Goal: Task Accomplishment & Management: Use online tool/utility

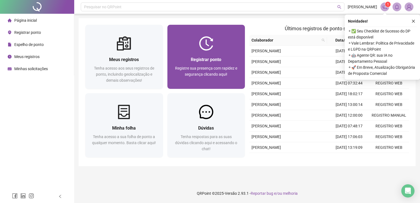
click at [204, 65] on div "Registre sua presença com rapidez e segurança clicando aqui!" at bounding box center [206, 74] width 65 height 18
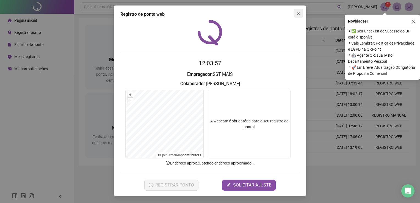
click at [298, 15] on button "Close" at bounding box center [298, 13] width 9 height 9
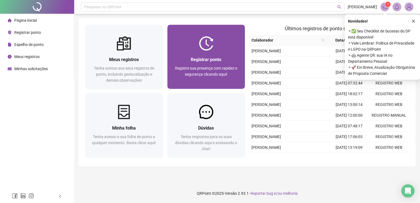
click at [210, 56] on div "Registrar ponto Registre sua presença com rapidez e segurança clicando aqui!" at bounding box center [206, 70] width 78 height 38
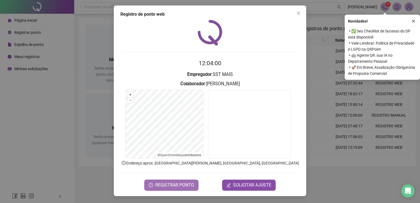
click at [175, 185] on span "REGISTRAR PONTO" at bounding box center [174, 185] width 39 height 7
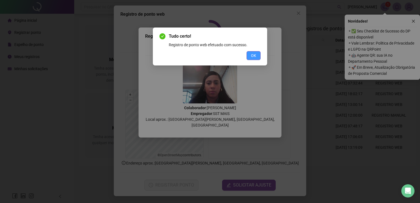
click at [259, 59] on button "OK" at bounding box center [253, 55] width 14 height 9
